Goal: Task Accomplishment & Management: Use online tool/utility

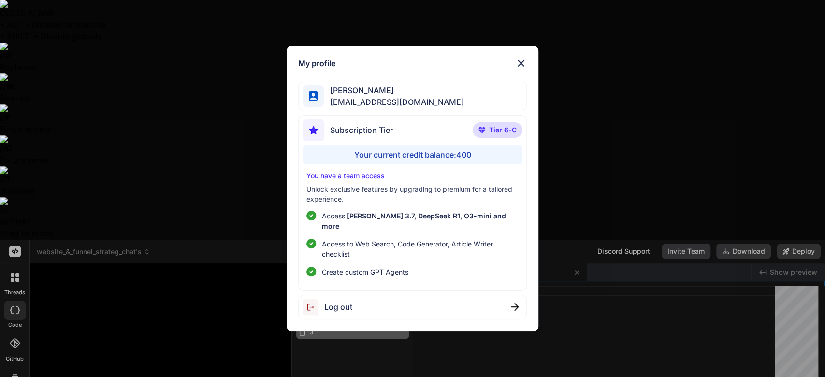
click at [518, 69] on img at bounding box center [521, 64] width 12 height 12
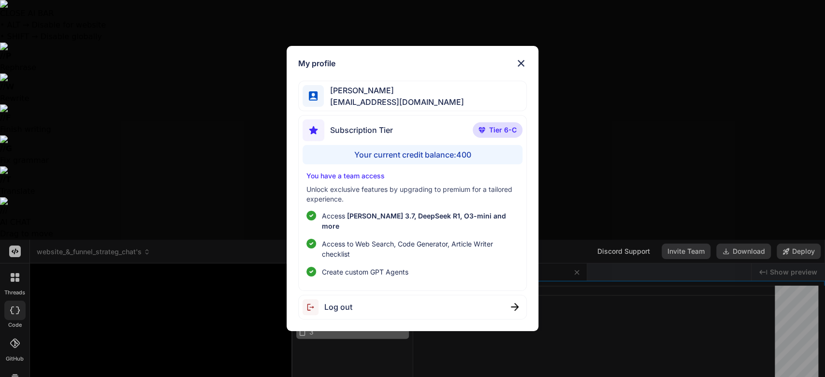
click at [349, 304] on span "Log out" at bounding box center [338, 307] width 28 height 12
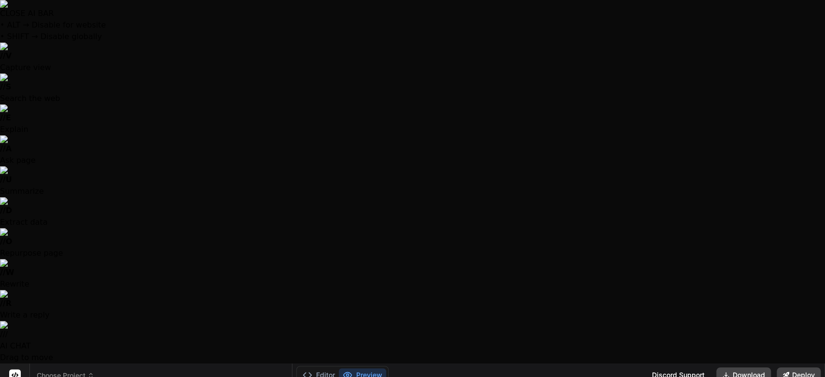
click at [80, 371] on span "Choose Project" at bounding box center [66, 376] width 58 height 10
click at [84, 371] on span "fixed_indexed_annuities_landing_page" at bounding box center [103, 376] width 133 height 10
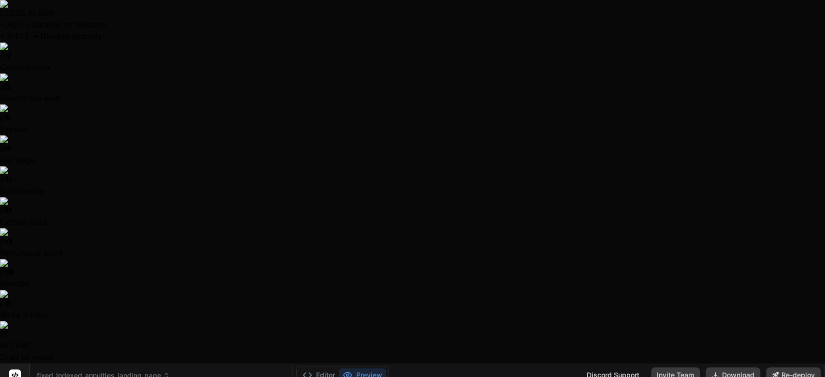
scroll to position [135, 0]
type textarea "x"
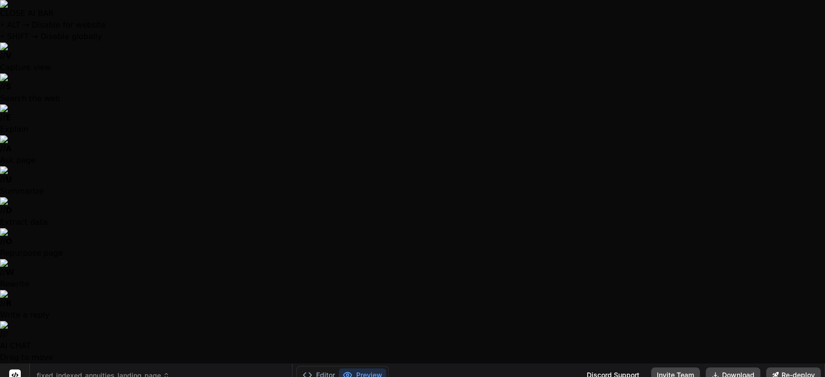
scroll to position [277, 0]
click at [163, 372] on icon at bounding box center [166, 375] width 7 height 7
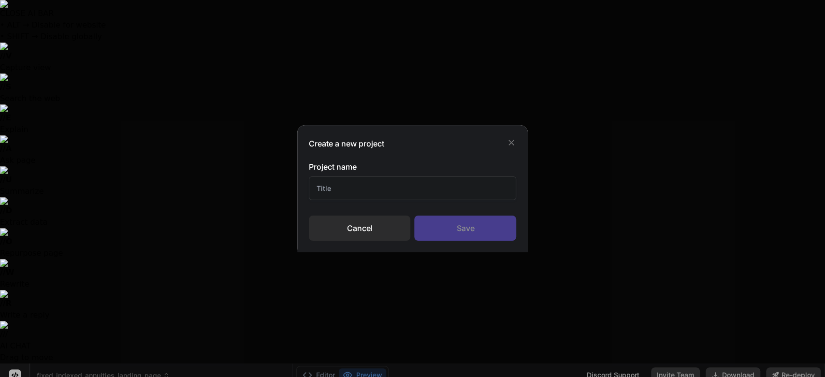
click at [384, 190] on input "text" at bounding box center [413, 188] width 208 height 24
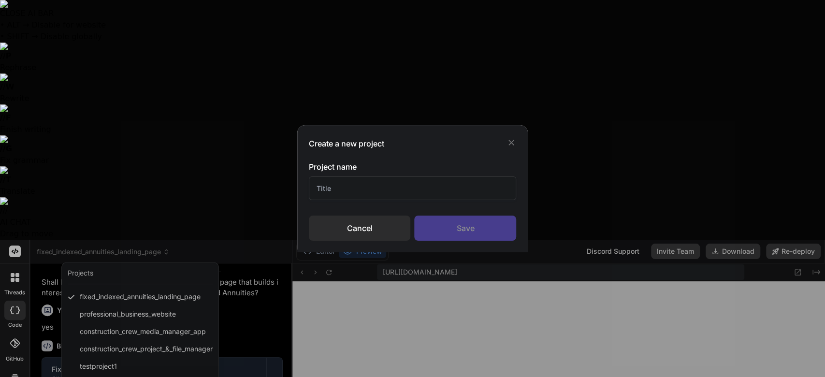
type input "1"
type input "Test Project"
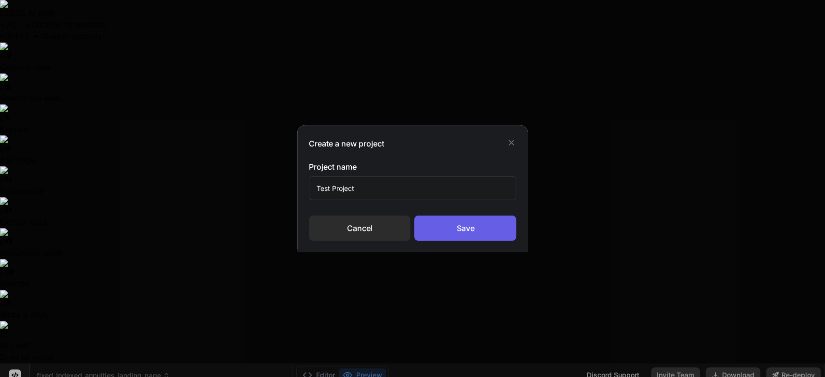
click at [445, 226] on div "Save" at bounding box center [465, 228] width 102 height 25
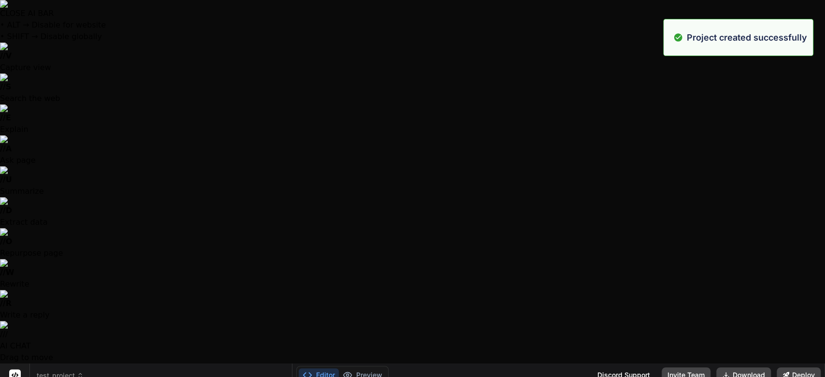
scroll to position [460, 0]
type textarea "x"
click at [74, 371] on span "test_project" at bounding box center [60, 376] width 47 height 10
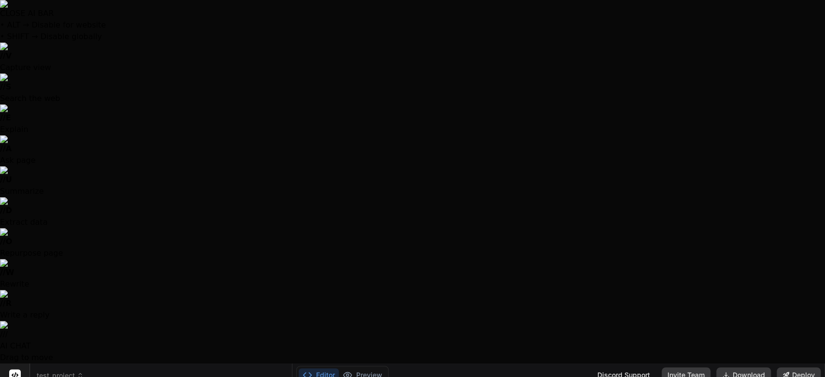
scroll to position [0, 0]
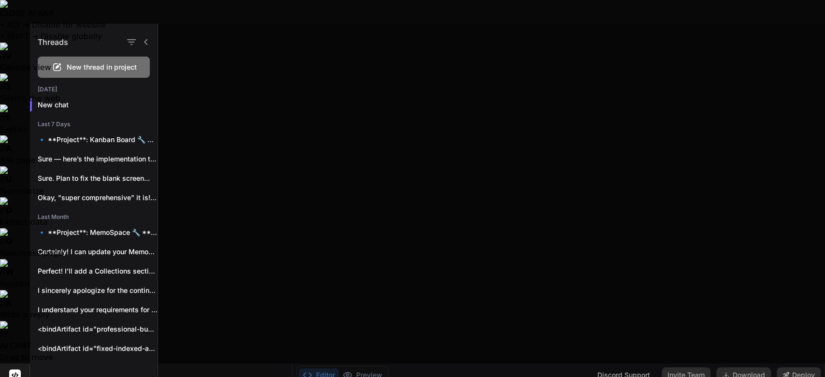
click at [265, 79] on div at bounding box center [491, 200] width 667 height 353
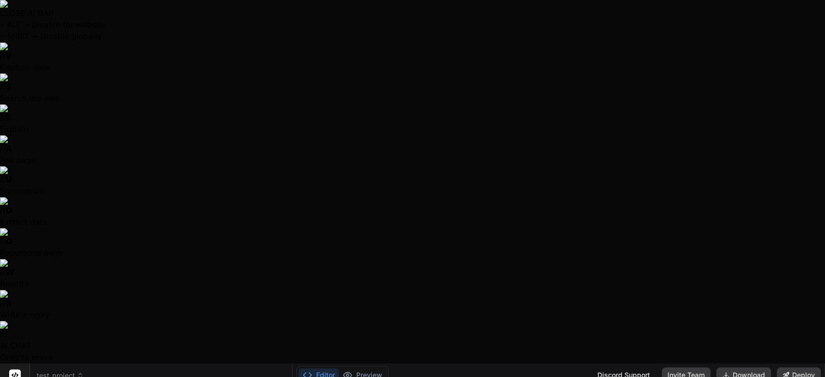
scroll to position [50, 0]
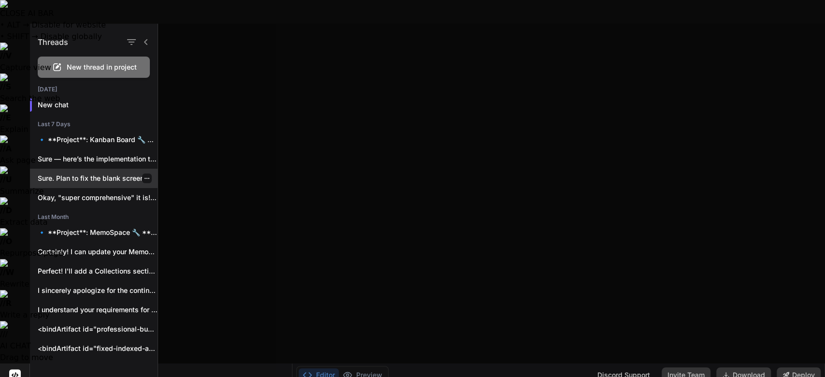
scroll to position [46, 0]
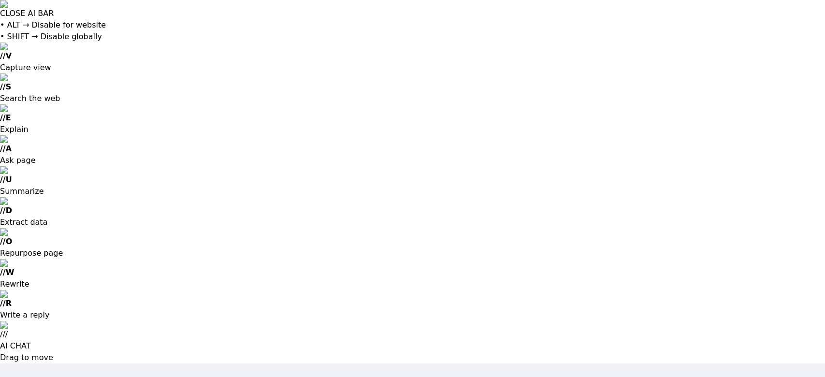
type input "[EMAIL_ADDRESS][DOMAIN_NAME]"
